Goal: Task Accomplishment & Management: Manage account settings

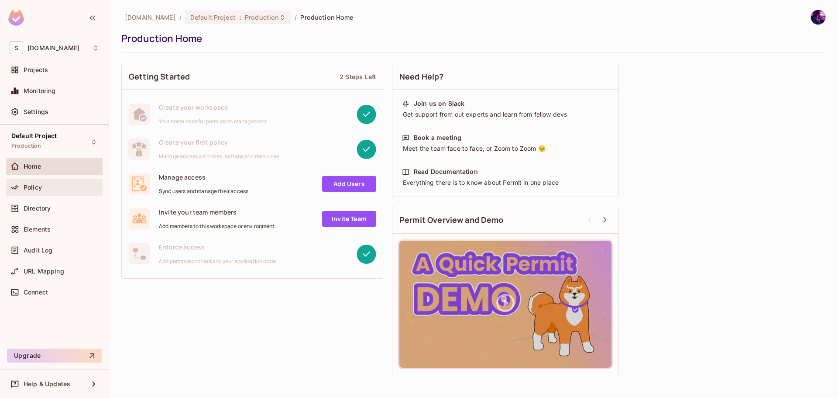
click at [29, 188] on span "Policy" at bounding box center [33, 187] width 18 height 7
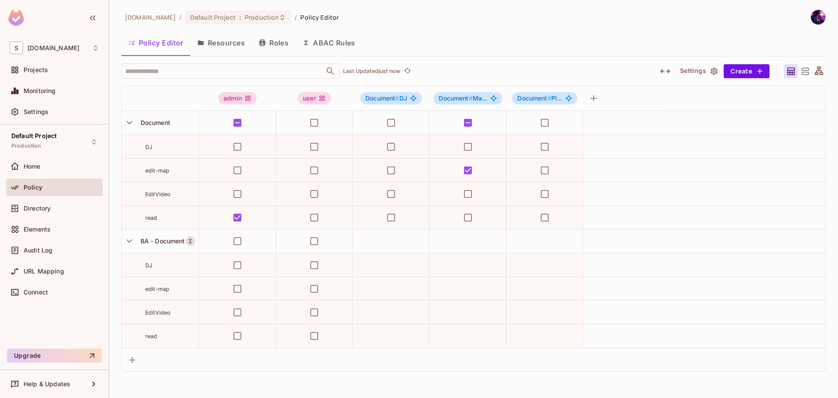
click at [279, 36] on button "Roles" at bounding box center [274, 43] width 44 height 22
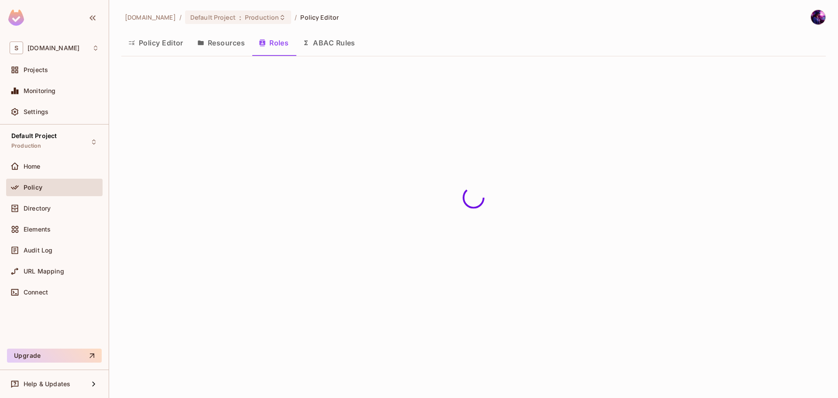
click at [228, 40] on button "Resources" at bounding box center [221, 43] width 62 height 22
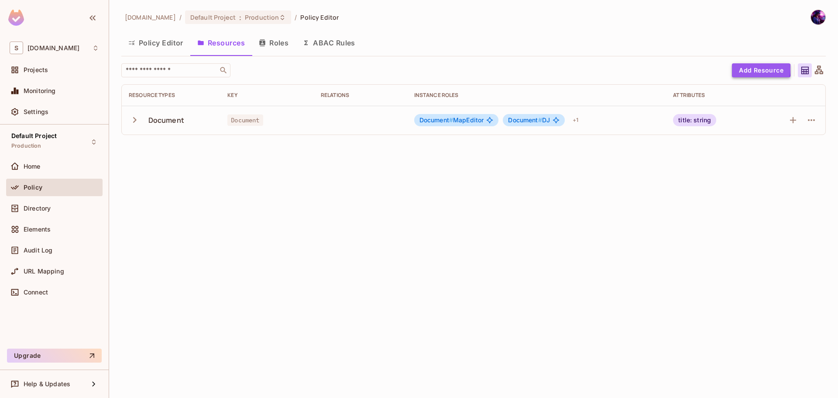
click at [745, 69] on button "Add Resource" at bounding box center [761, 70] width 59 height 14
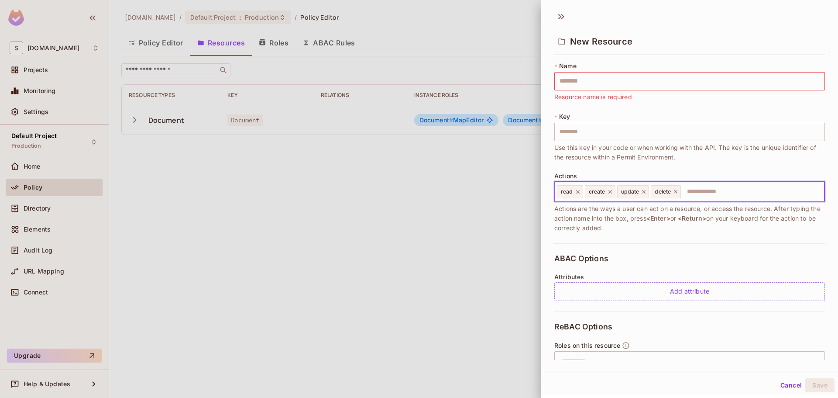
click at [770, 191] on input "text" at bounding box center [751, 191] width 139 height 17
click at [362, 251] on div at bounding box center [419, 199] width 838 height 398
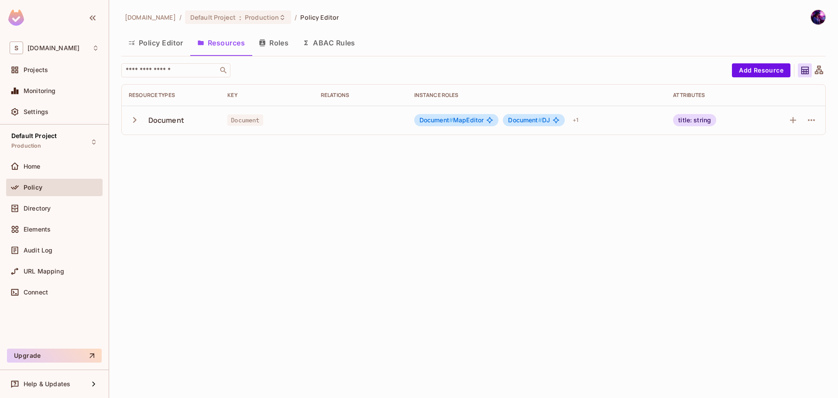
click at [769, 61] on div "[DOMAIN_NAME] / Default Project : Production / Policy Editor Policy Editor Reso…" at bounding box center [473, 76] width 705 height 132
click at [408, 238] on div "[DOMAIN_NAME] / Default Project : Production / Policy Editor Policy Editor Reso…" at bounding box center [473, 199] width 729 height 398
click at [138, 129] on div "Document" at bounding box center [171, 120] width 85 height 18
click at [138, 121] on icon "button" at bounding box center [135, 120] width 12 height 12
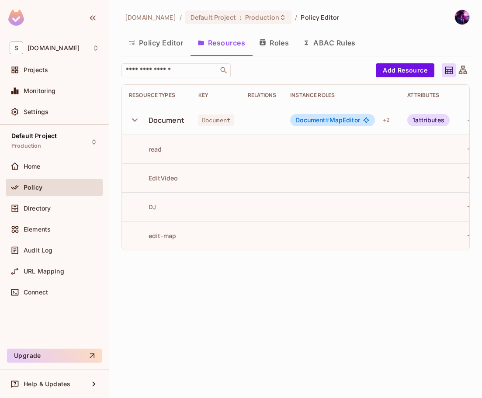
click at [154, 37] on button "Policy Editor" at bounding box center [155, 43] width 69 height 22
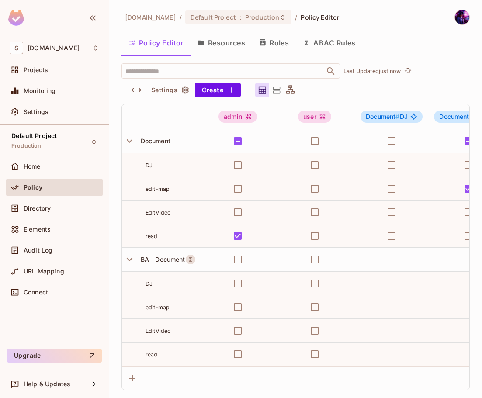
click at [215, 41] on button "Resources" at bounding box center [221, 43] width 62 height 22
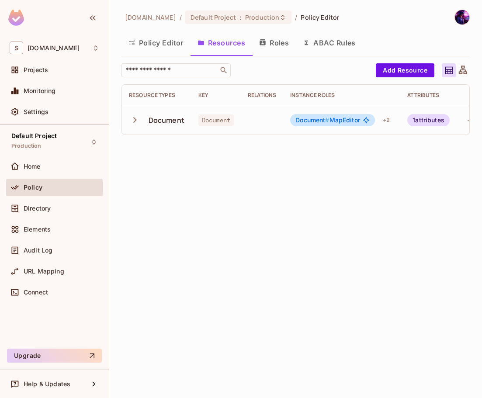
click at [259, 43] on icon "button" at bounding box center [262, 42] width 7 height 7
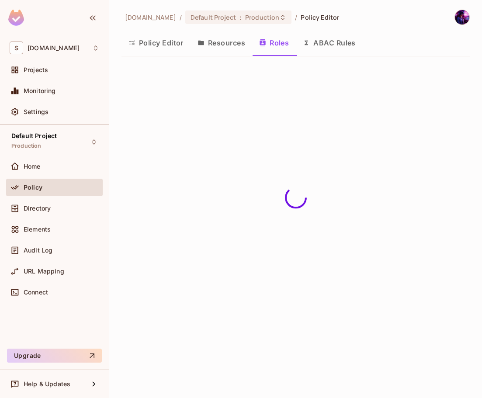
click at [324, 38] on button "ABAC Rules" at bounding box center [329, 43] width 67 height 22
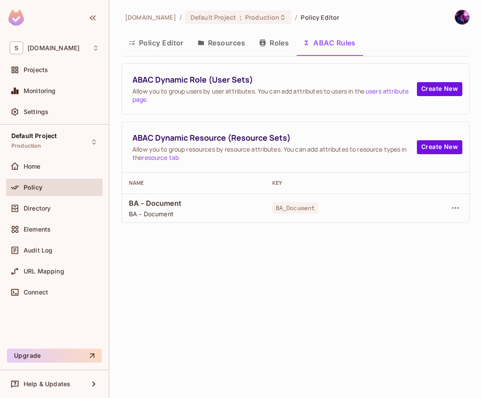
click at [257, 42] on button "Roles" at bounding box center [274, 43] width 44 height 22
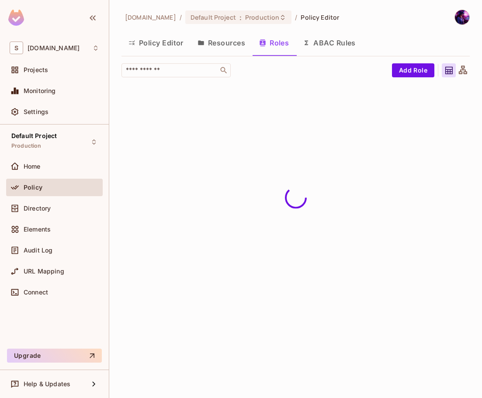
click at [163, 46] on button "Policy Editor" at bounding box center [155, 43] width 69 height 22
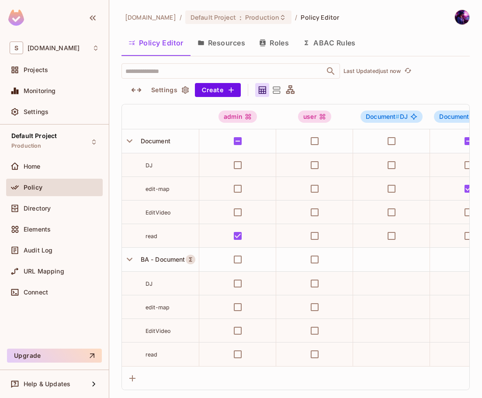
drag, startPoint x: 215, startPoint y: 39, endPoint x: 233, endPoint y: 39, distance: 17.5
click at [215, 38] on button "Resources" at bounding box center [221, 43] width 62 height 22
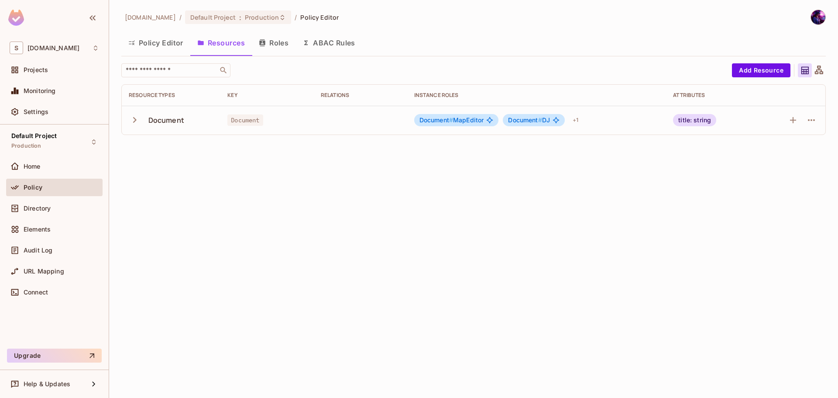
click at [152, 42] on button "Policy Editor" at bounding box center [155, 43] width 69 height 22
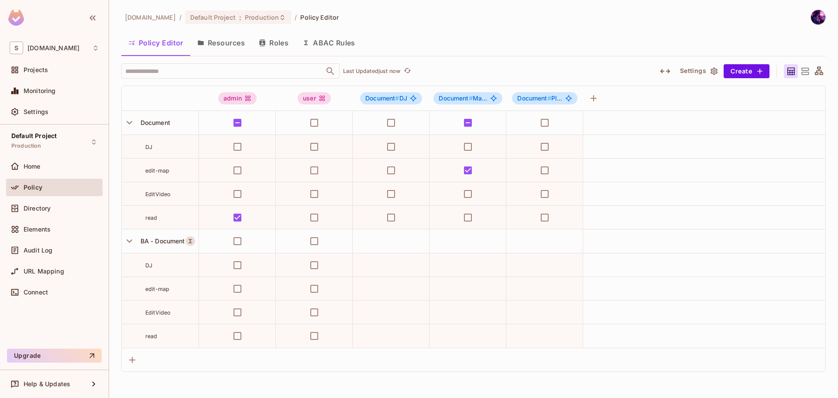
click at [227, 39] on button "Resources" at bounding box center [221, 43] width 62 height 22
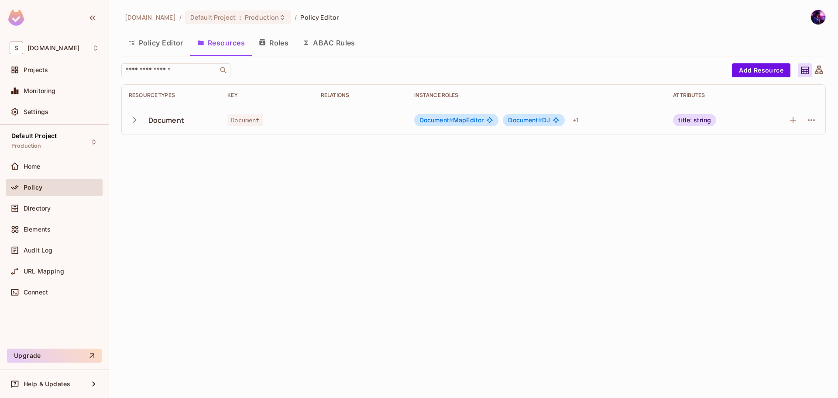
click at [267, 36] on button "Roles" at bounding box center [274, 43] width 44 height 22
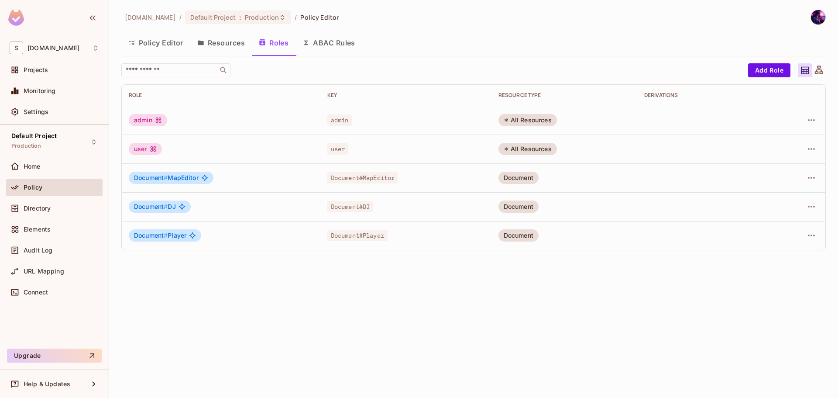
click at [333, 46] on button "ABAC Rules" at bounding box center [329, 43] width 67 height 22
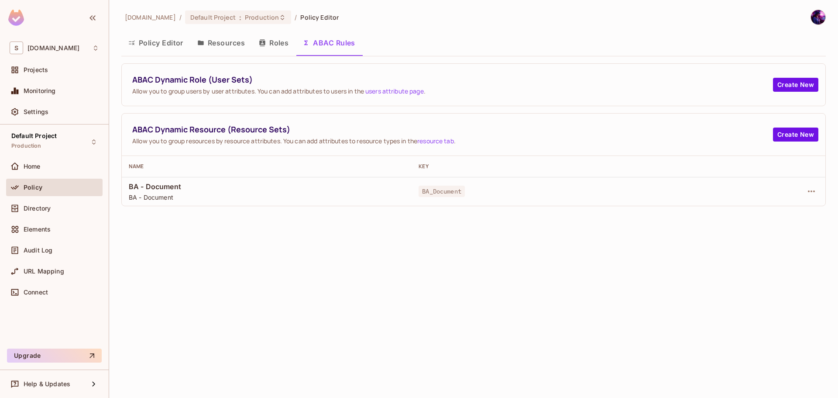
click at [272, 47] on button "Roles" at bounding box center [274, 43] width 44 height 22
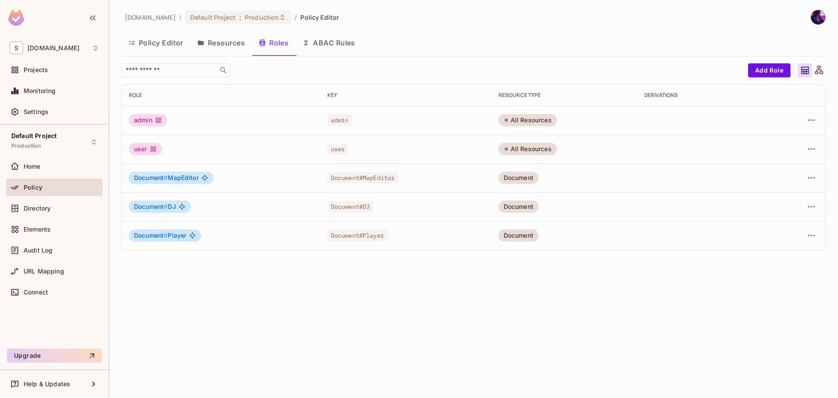
click at [237, 47] on button "Resources" at bounding box center [221, 43] width 62 height 22
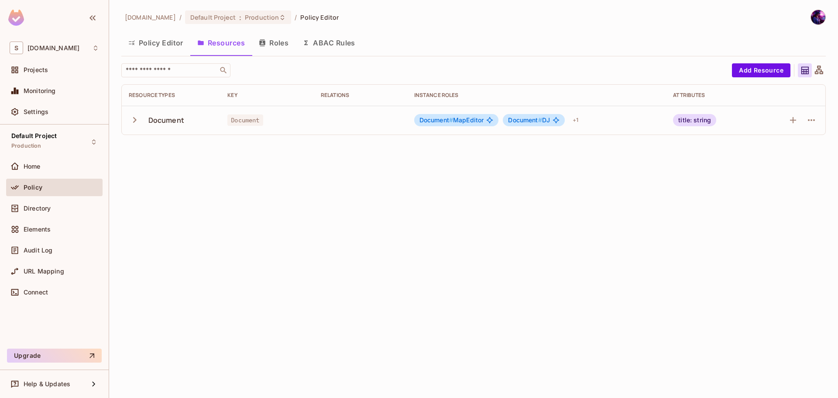
click at [147, 46] on button "Policy Editor" at bounding box center [155, 43] width 69 height 22
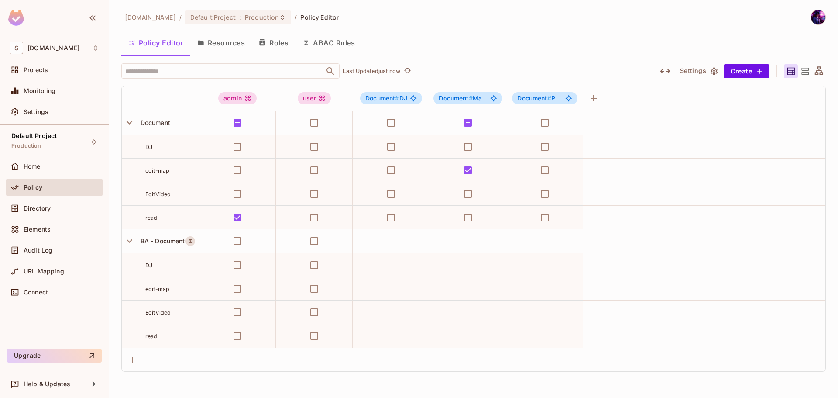
click at [209, 42] on button "Resources" at bounding box center [221, 43] width 62 height 22
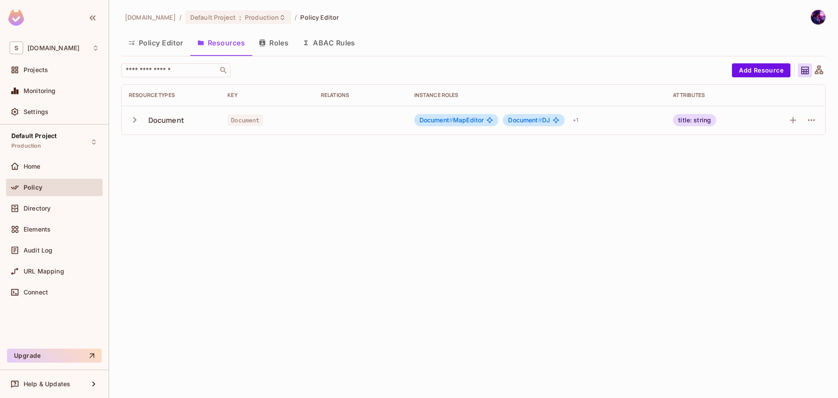
click at [266, 41] on icon "button" at bounding box center [262, 42] width 7 height 7
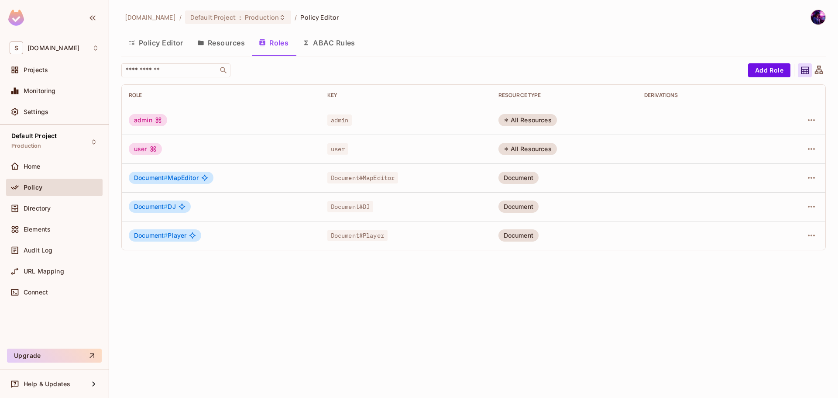
click at [329, 40] on button "ABAC Rules" at bounding box center [329, 43] width 67 height 22
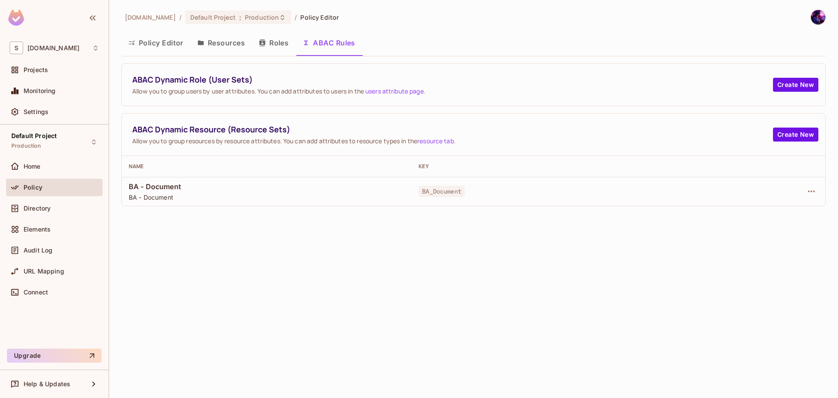
click at [271, 47] on button "Roles" at bounding box center [274, 43] width 44 height 22
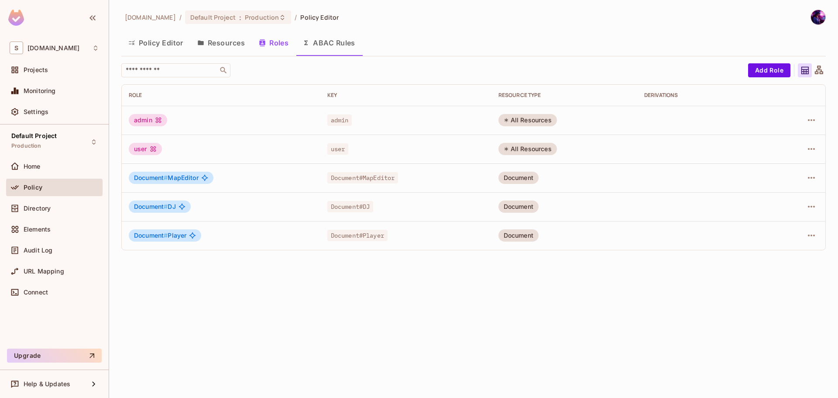
click at [216, 45] on button "Resources" at bounding box center [221, 43] width 62 height 22
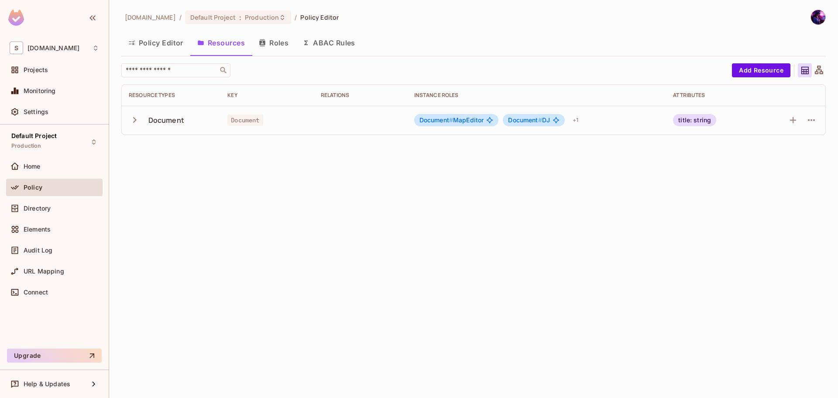
click at [155, 41] on button "Policy Editor" at bounding box center [155, 43] width 69 height 22
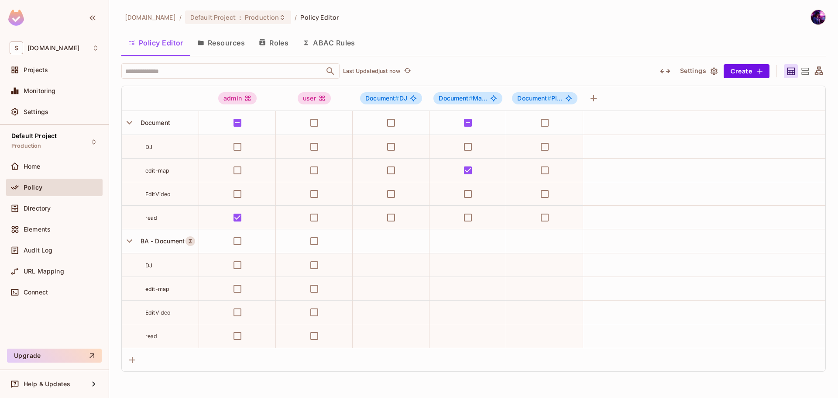
click at [209, 35] on button "Resources" at bounding box center [221, 43] width 62 height 22
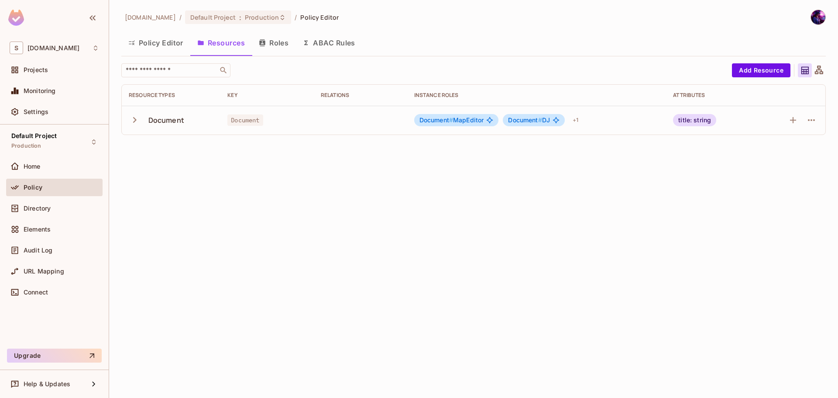
click at [263, 42] on icon "button" at bounding box center [262, 42] width 7 height 7
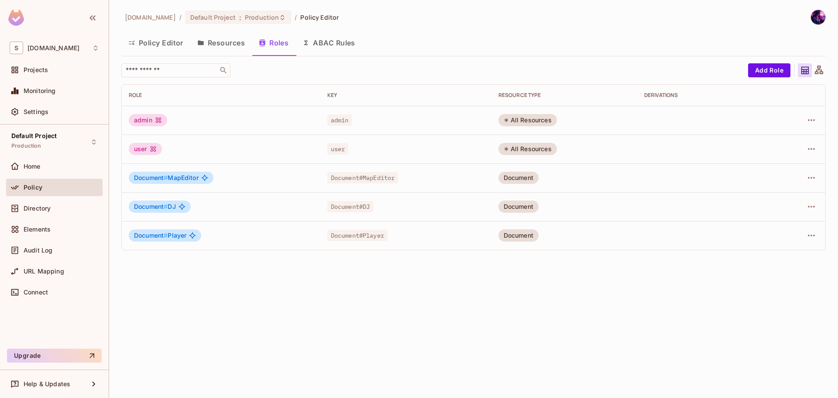
click at [314, 41] on button "ABAC Rules" at bounding box center [329, 43] width 67 height 22
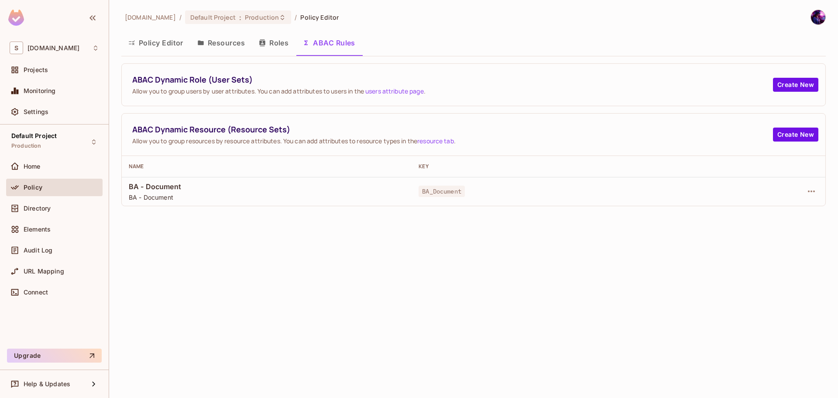
click at [256, 45] on button "Roles" at bounding box center [274, 43] width 44 height 22
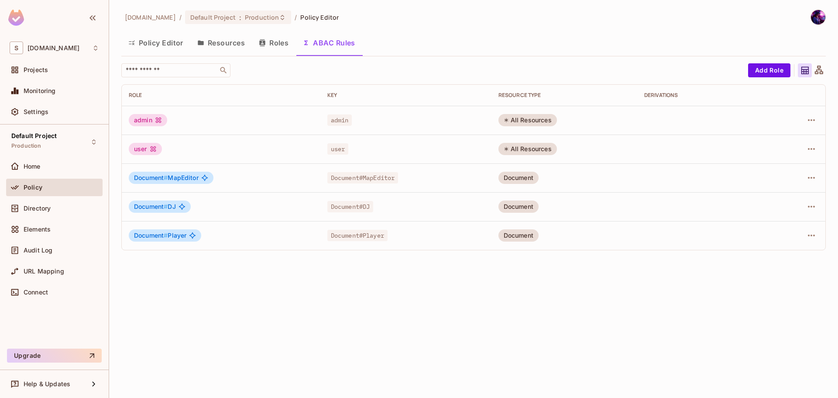
click at [229, 45] on button "Resources" at bounding box center [221, 43] width 62 height 22
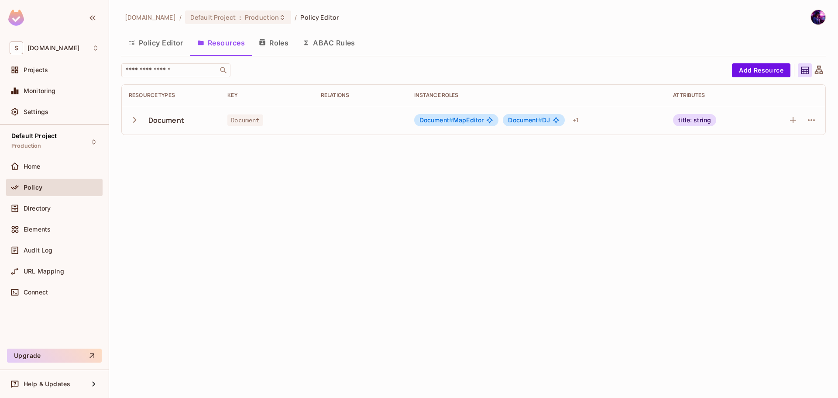
click at [155, 45] on button "Policy Editor" at bounding box center [155, 43] width 69 height 22
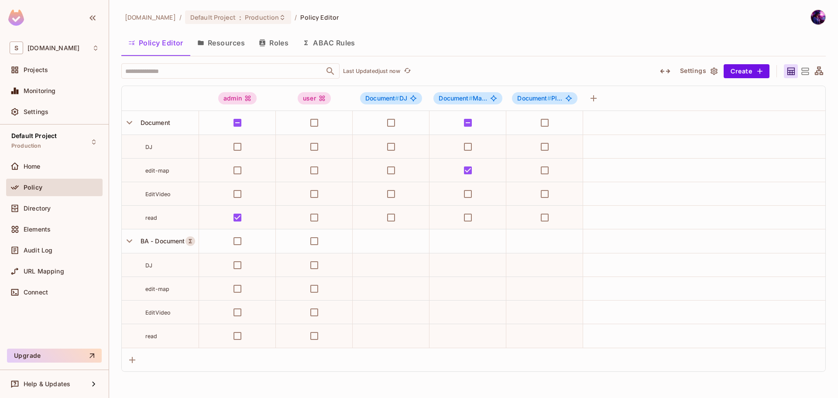
click at [221, 42] on button "Resources" at bounding box center [221, 43] width 62 height 22
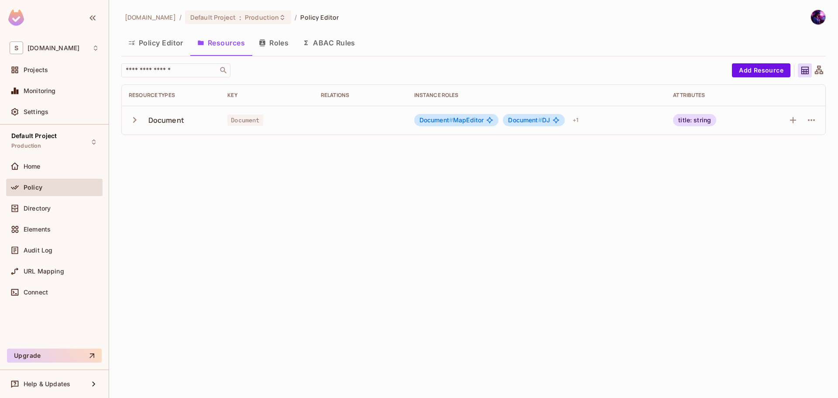
click at [305, 40] on icon "button" at bounding box center [306, 42] width 7 height 7
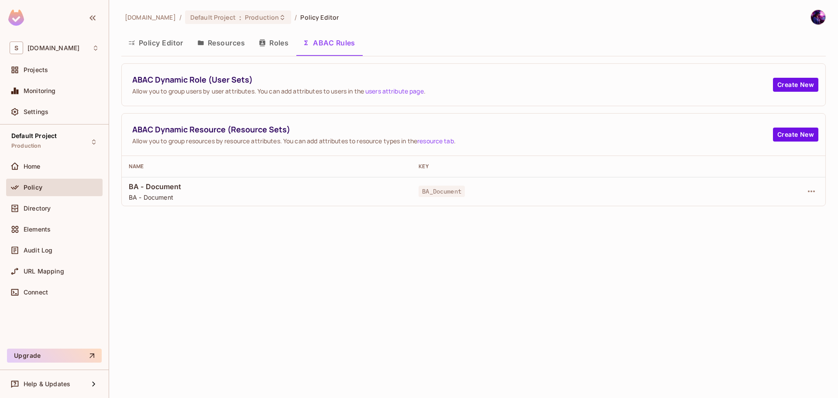
click at [153, 44] on button "Policy Editor" at bounding box center [155, 43] width 69 height 22
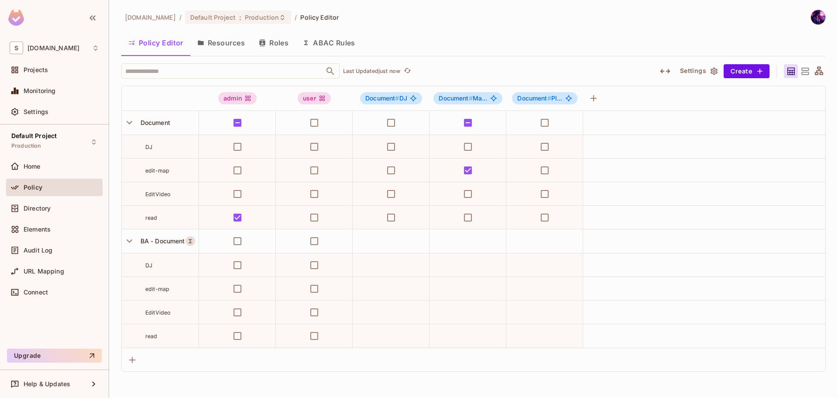
click at [225, 42] on button "Resources" at bounding box center [221, 43] width 62 height 22
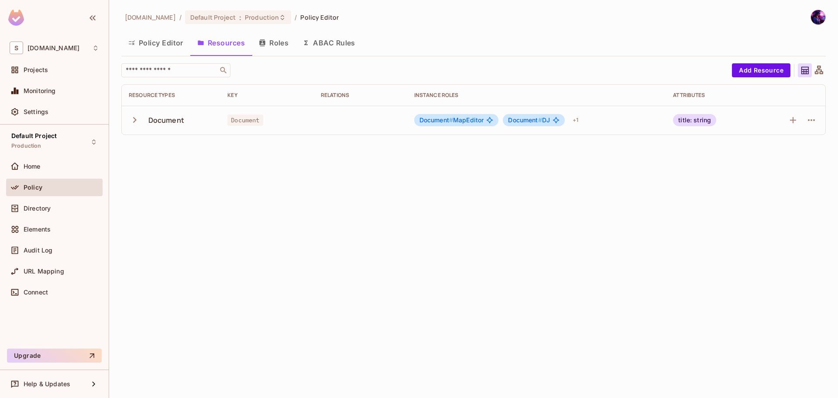
click at [277, 41] on button "Roles" at bounding box center [274, 43] width 44 height 22
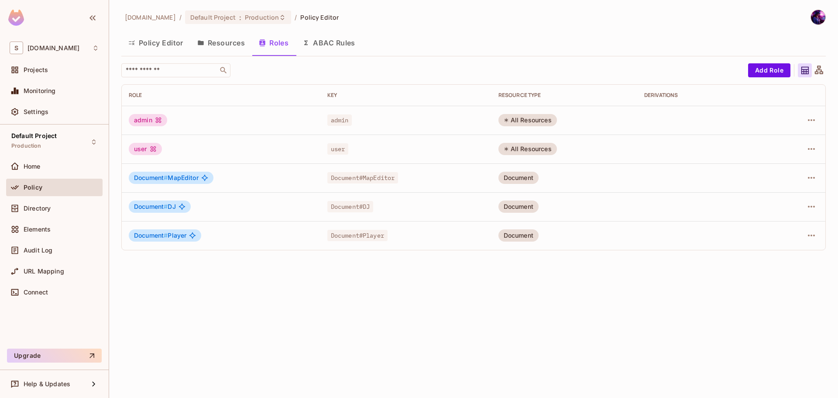
click at [333, 41] on button "ABAC Rules" at bounding box center [329, 43] width 67 height 22
